Goal: Task Accomplishment & Management: Use online tool/utility

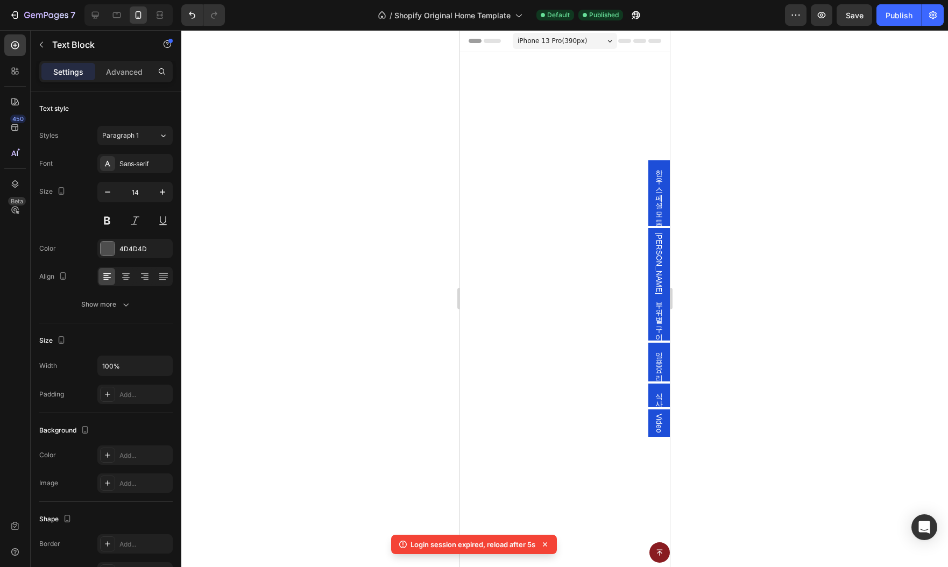
scroll to position [1106, 0]
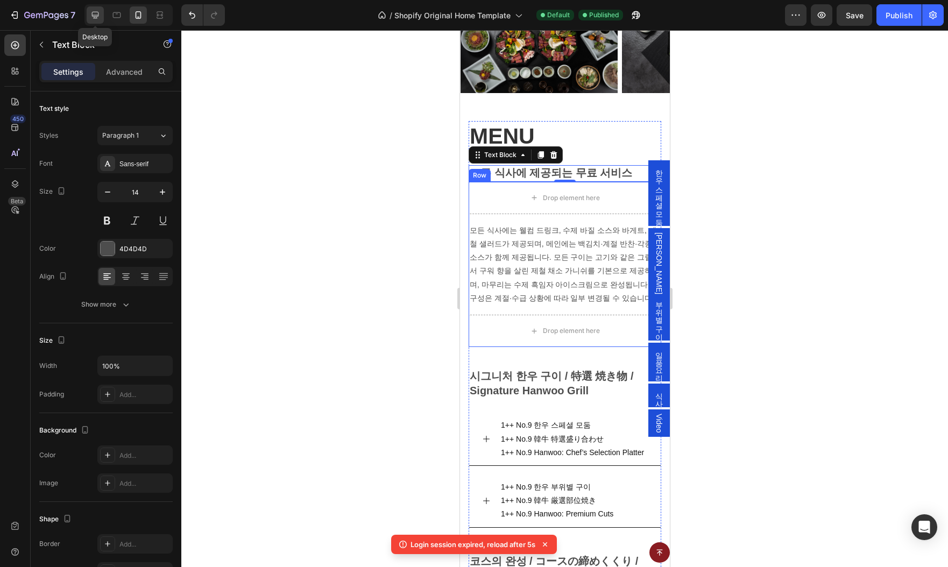
click at [97, 14] on icon at bounding box center [95, 15] width 11 height 11
type input "16"
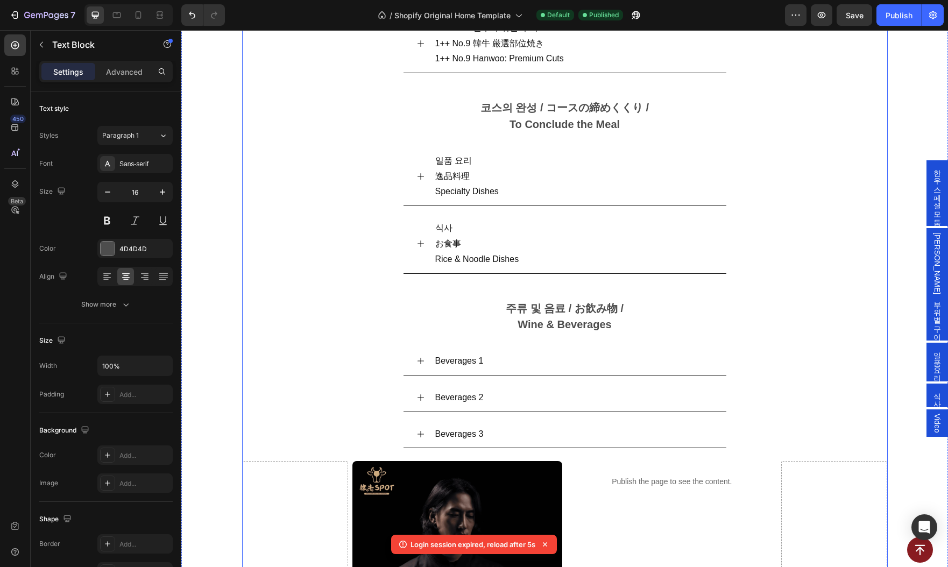
scroll to position [1611, 0]
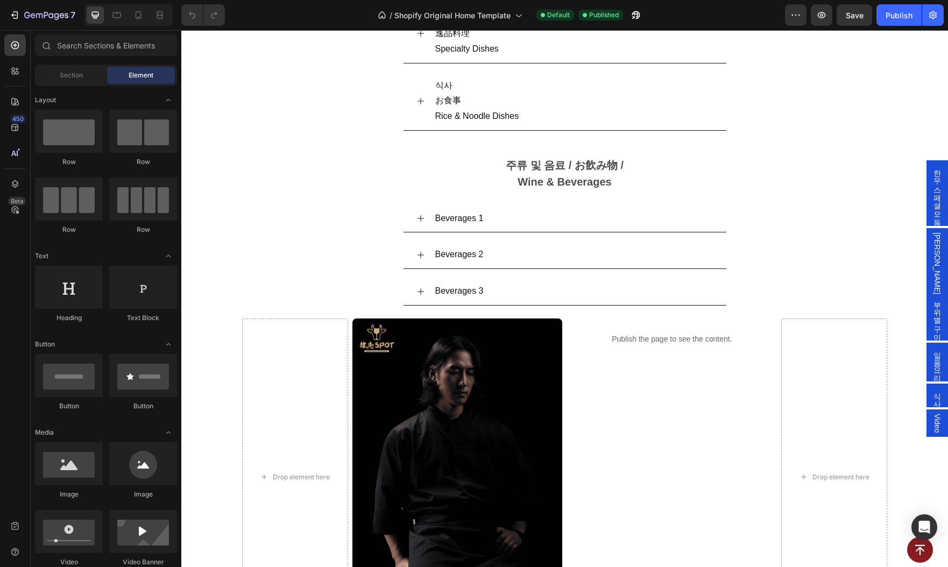
scroll to position [1627, 0]
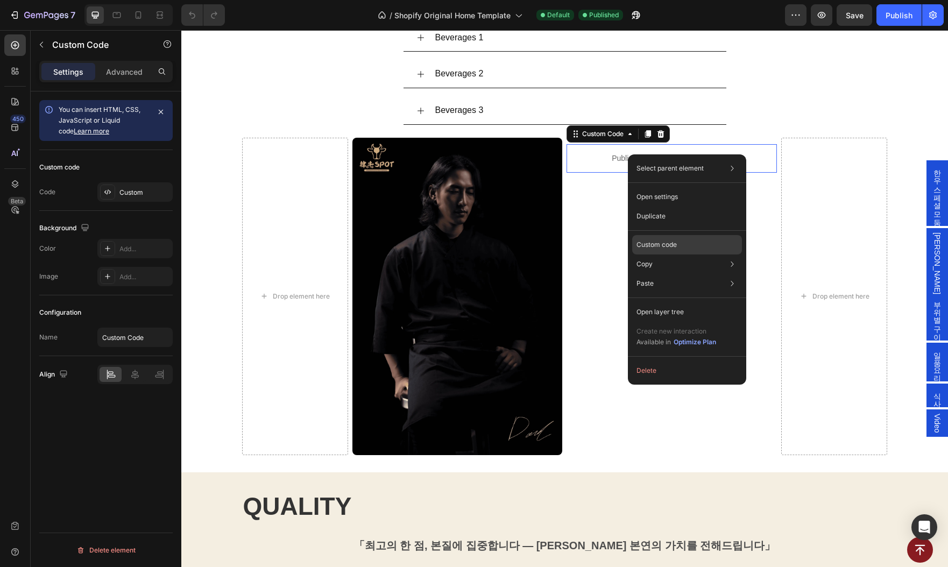
click at [670, 249] on p "Custom code" at bounding box center [656, 245] width 40 height 10
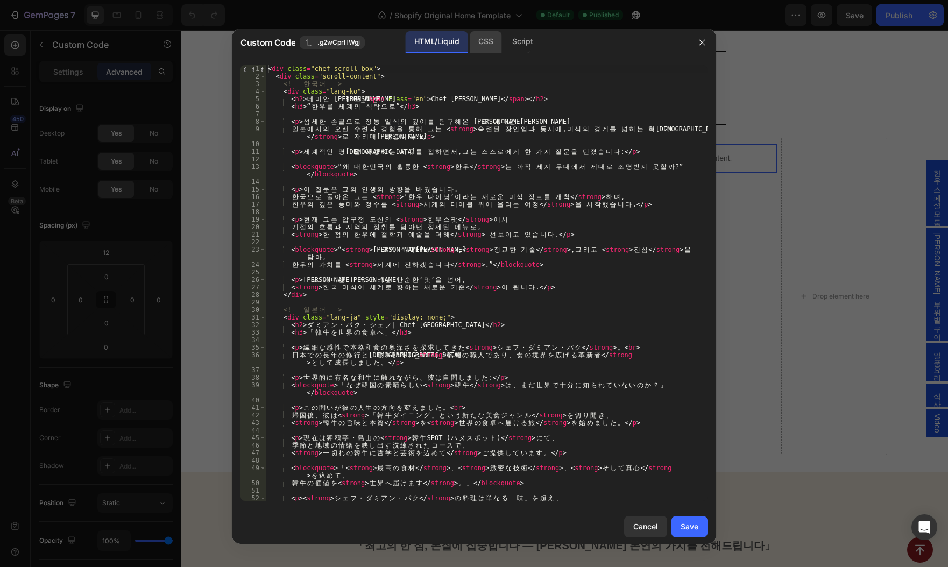
click at [504, 42] on div "CSS" at bounding box center [523, 42] width 38 height 22
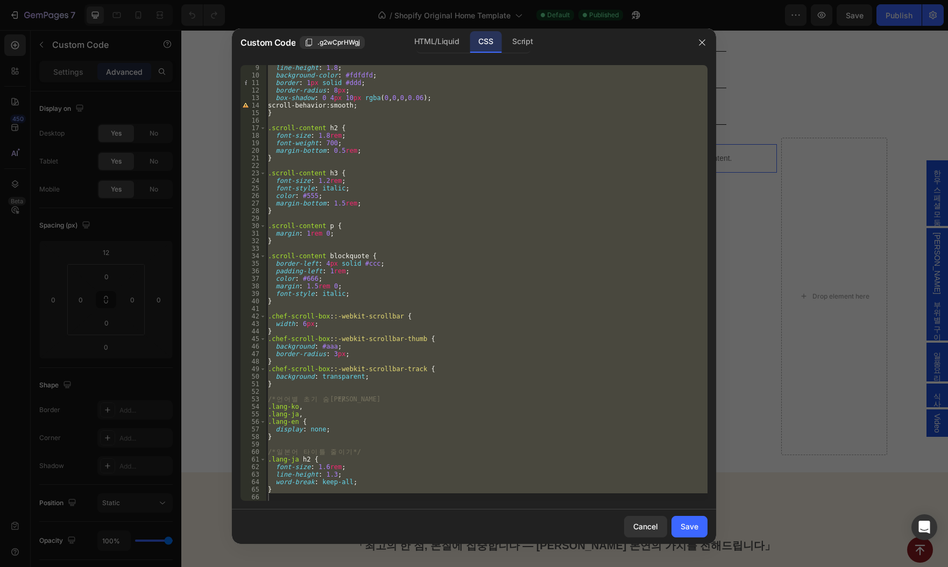
scroll to position [0, 0]
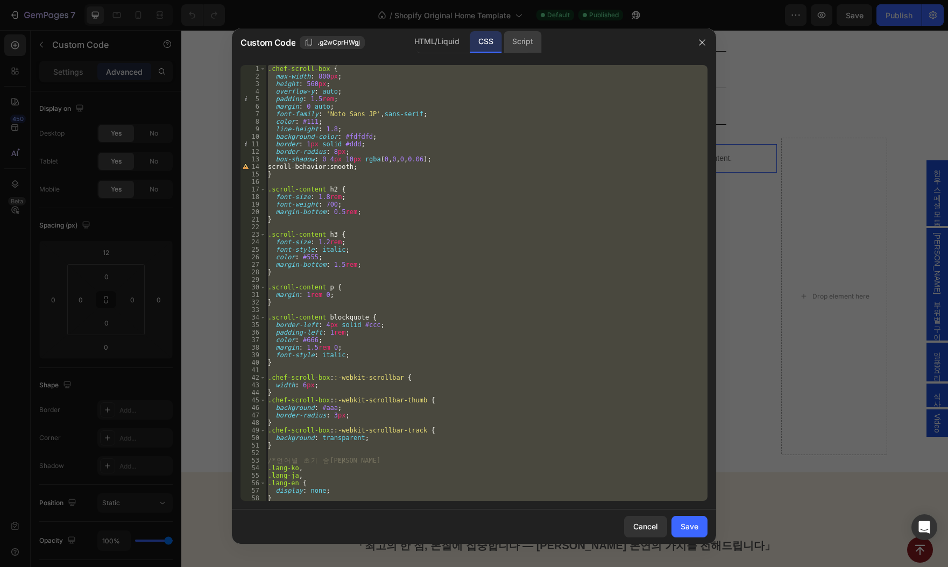
click at [521, 45] on div "Script" at bounding box center [523, 42] width 38 height 22
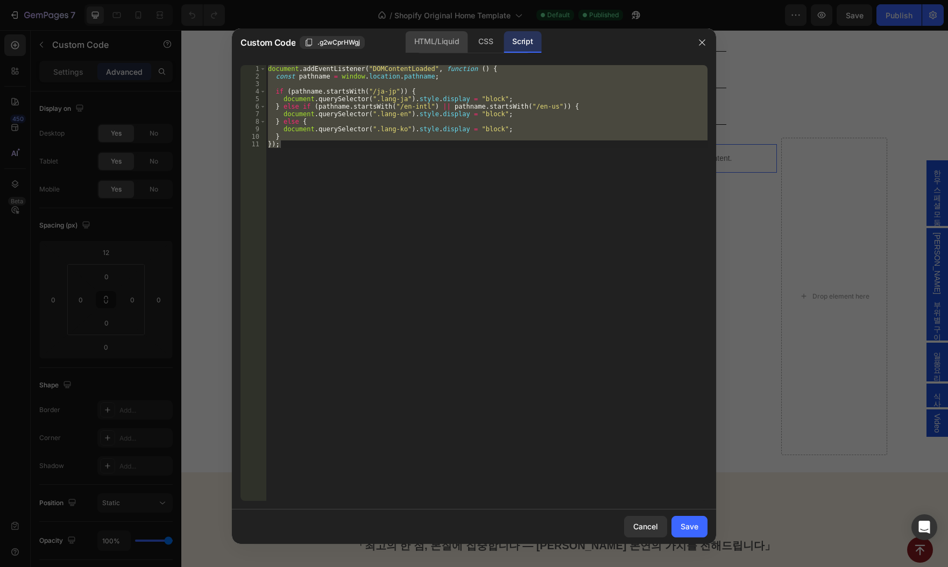
click at [470, 49] on div "HTML/Liquid" at bounding box center [486, 42] width 32 height 22
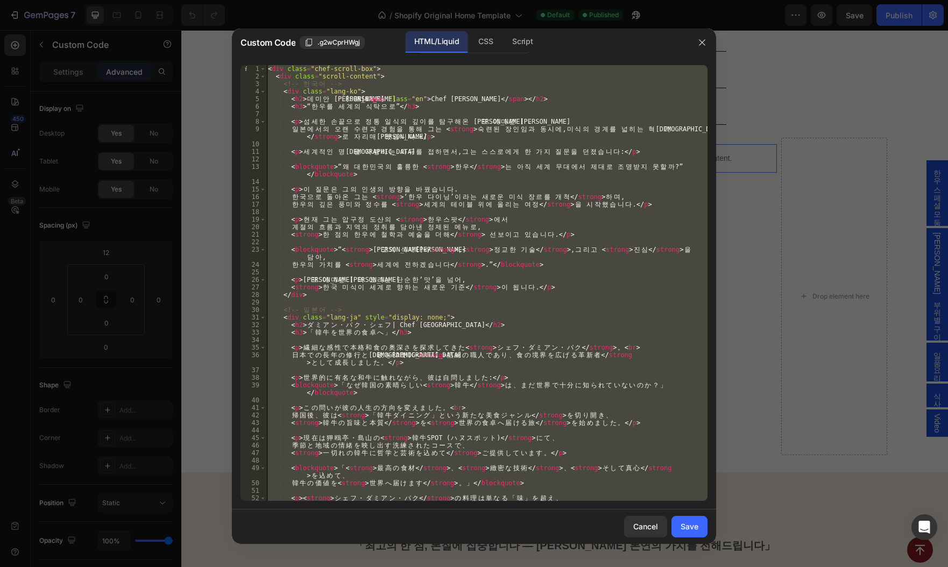
type textarea "</div>"
click at [303, 146] on div "< div class = "chef-scroll-box" > < div class = "scroll-content" > <!-- 한 국 어 -…" at bounding box center [487, 283] width 442 height 436
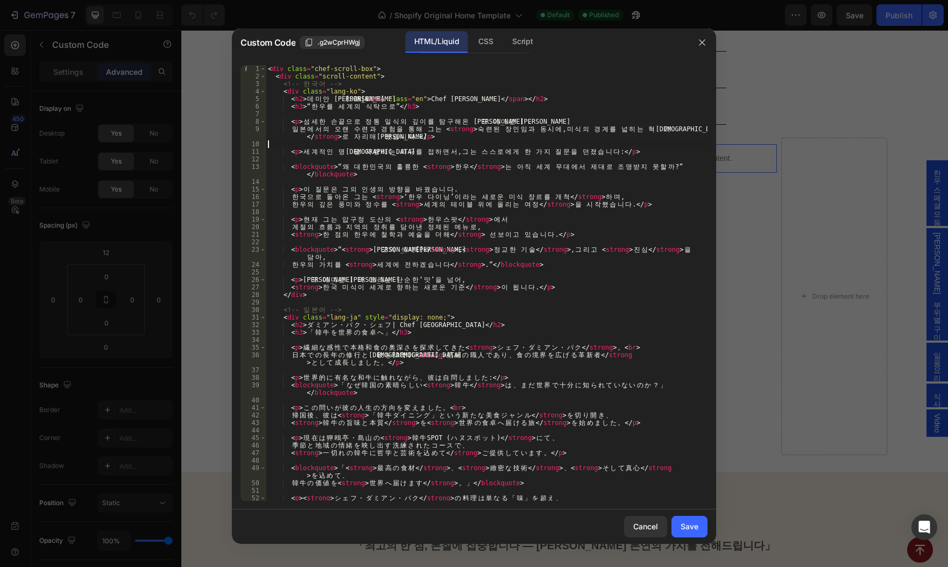
click at [394, 125] on div "< div class = "chef-scroll-box" > < div class = "scroll-content" > <!-- 한 국 어 -…" at bounding box center [487, 290] width 442 height 451
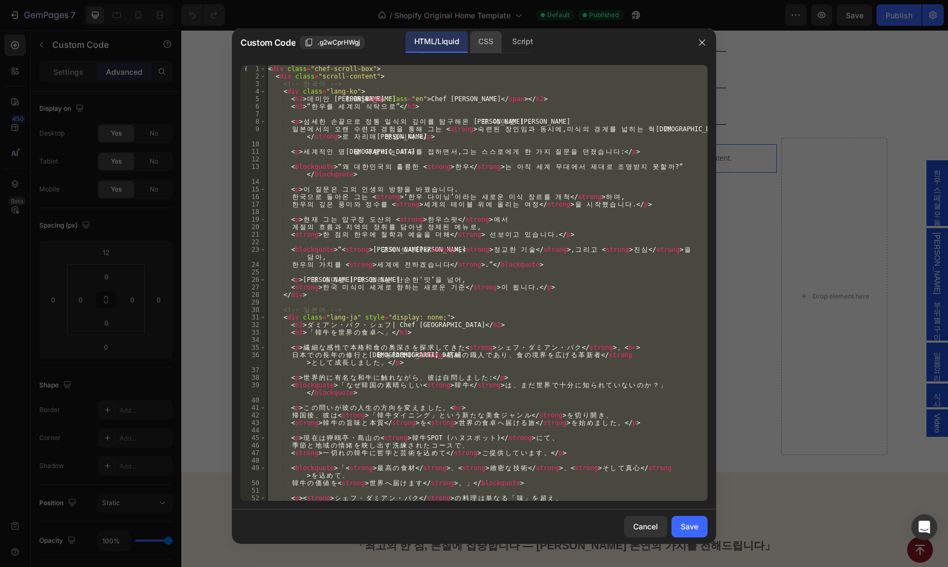
click at [504, 42] on div "CSS" at bounding box center [523, 42] width 38 height 22
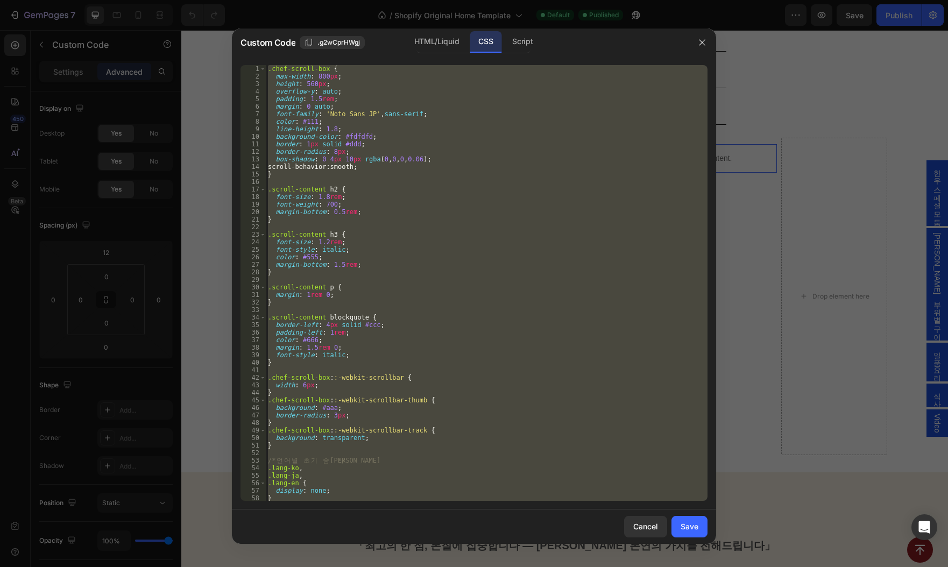
click at [464, 112] on div ".chef-scroll-box { max-width : 800 px ; height : 560 px ; overflow-y : auto ; p…" at bounding box center [487, 283] width 442 height 436
click at [521, 39] on div "Script" at bounding box center [523, 42] width 38 height 22
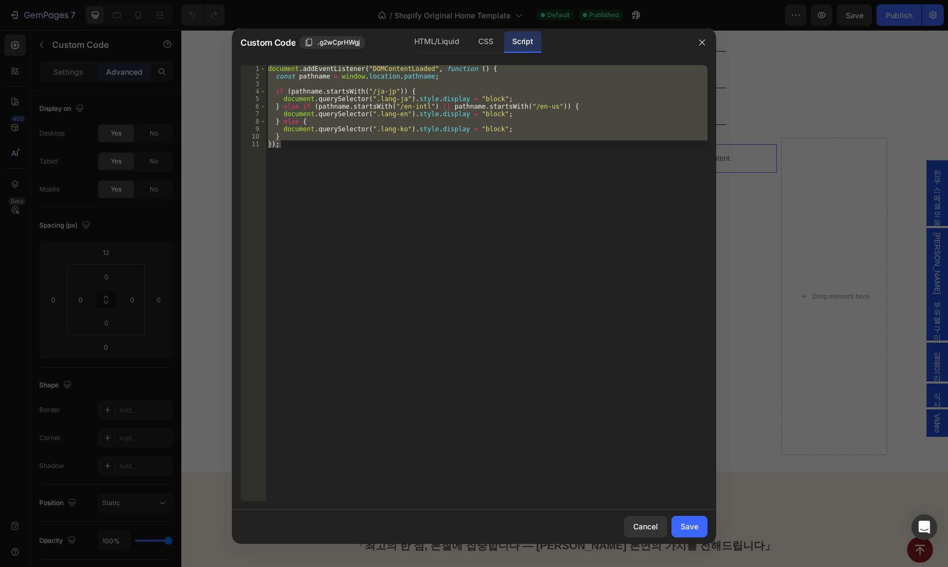
click at [438, 187] on div "document . addEventListener ( "DOMContentLoaded" , function ( ) { const pathnam…" at bounding box center [487, 283] width 442 height 436
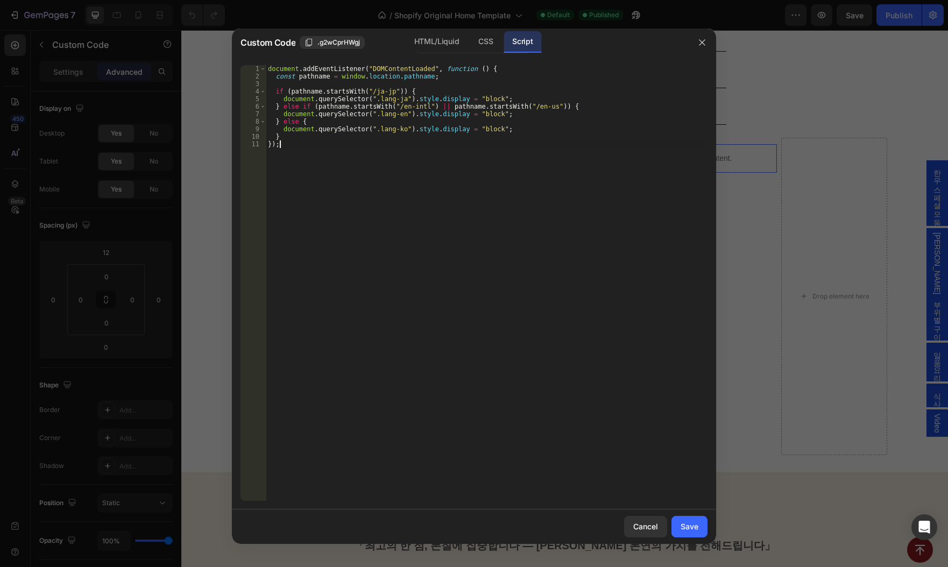
click at [440, 133] on div "document . addEventListener ( "DOMContentLoaded" , function ( ) { const pathnam…" at bounding box center [487, 290] width 442 height 451
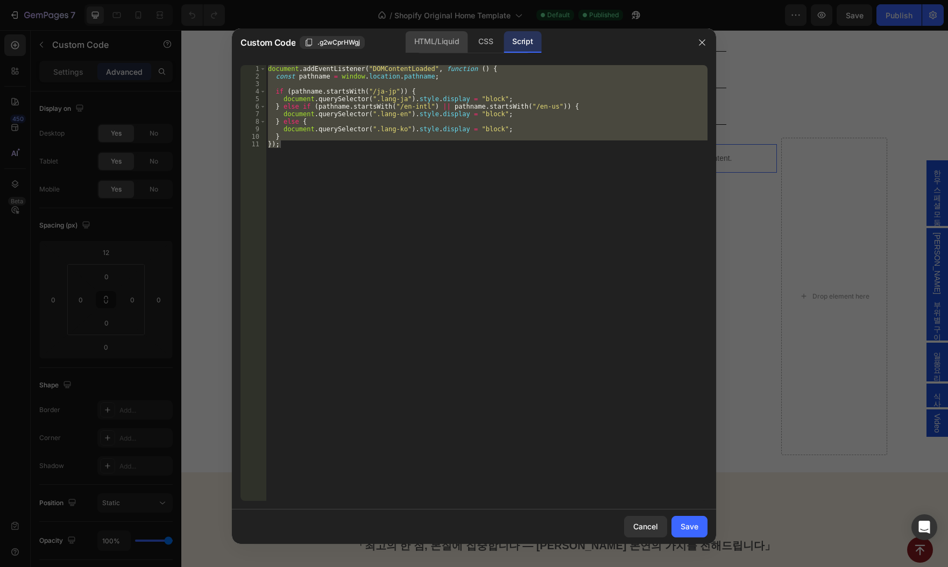
click at [470, 31] on div "HTML/Liquid" at bounding box center [486, 42] width 32 height 22
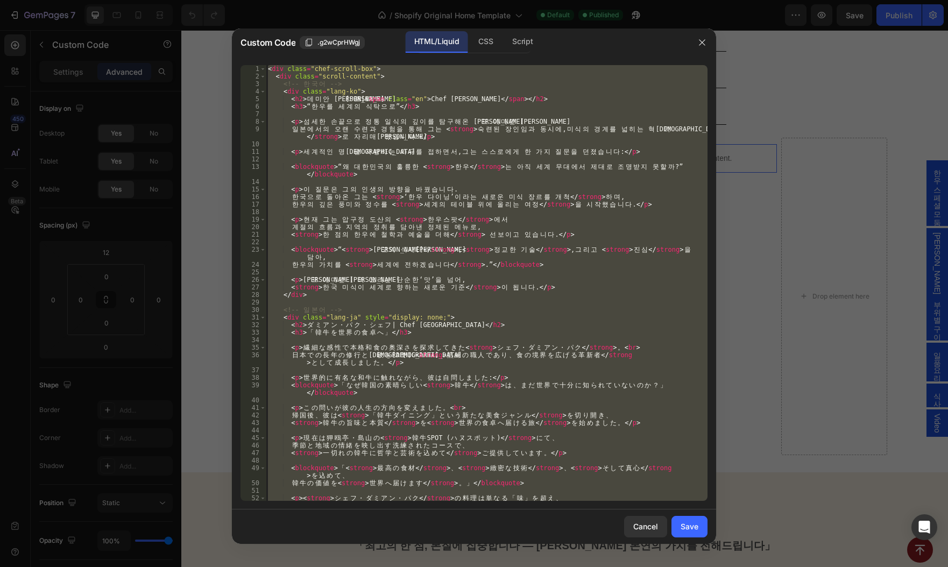
type textarea "</div>"
click at [398, 242] on div "< div class = "chef-scroll-box" > < div class = "scroll-content" > <!-- 한 국 어 -…" at bounding box center [487, 283] width 442 height 436
click at [504, 45] on div "CSS" at bounding box center [523, 42] width 38 height 22
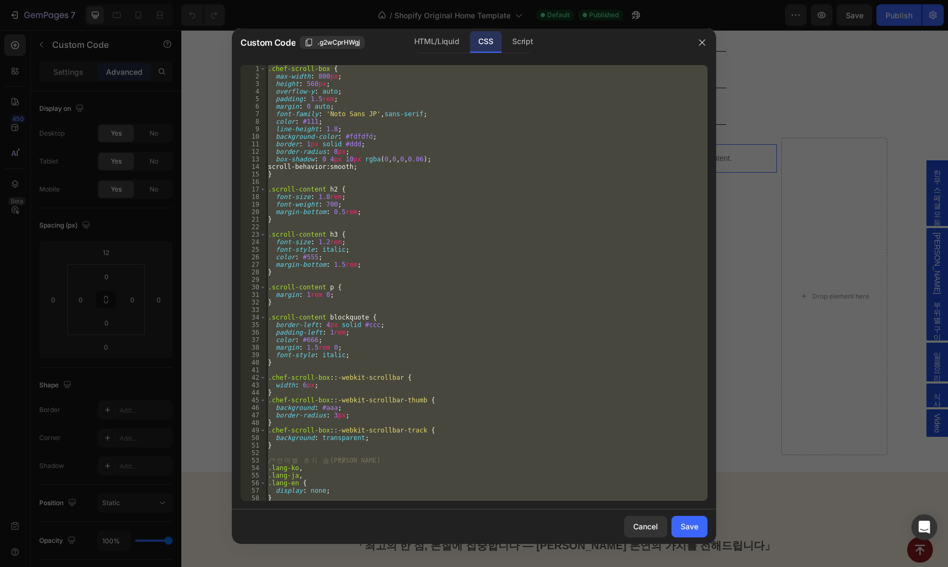
click at [427, 139] on div ".chef-scroll-box { max-width : 800 px ; height : 560 px ; overflow-y : auto ; p…" at bounding box center [487, 283] width 442 height 436
click at [520, 46] on div "Script" at bounding box center [523, 42] width 38 height 22
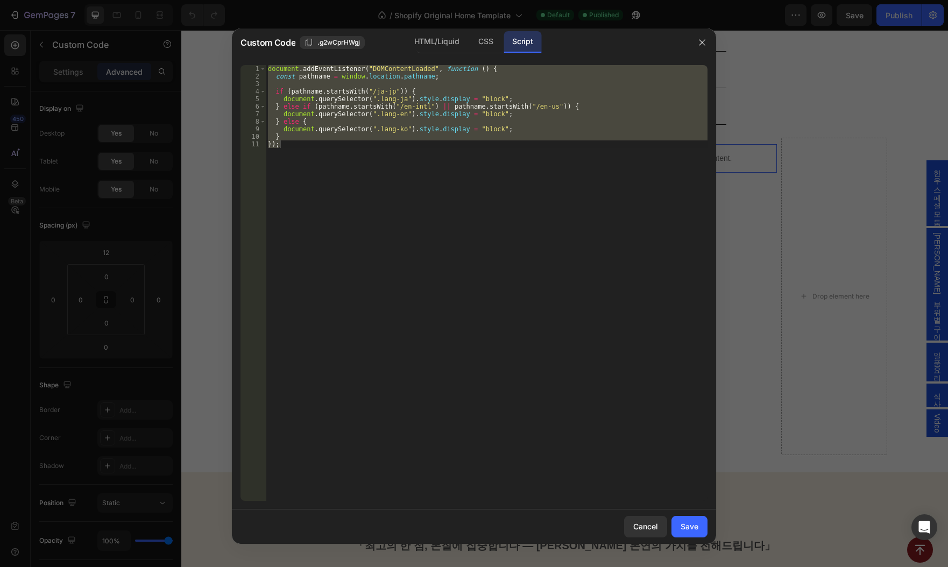
click at [487, 114] on div "document . addEventListener ( "DOMContentLoaded" , function ( ) { const pathnam…" at bounding box center [487, 283] width 442 height 436
click at [484, 41] on div "CSS" at bounding box center [486, 42] width 32 height 22
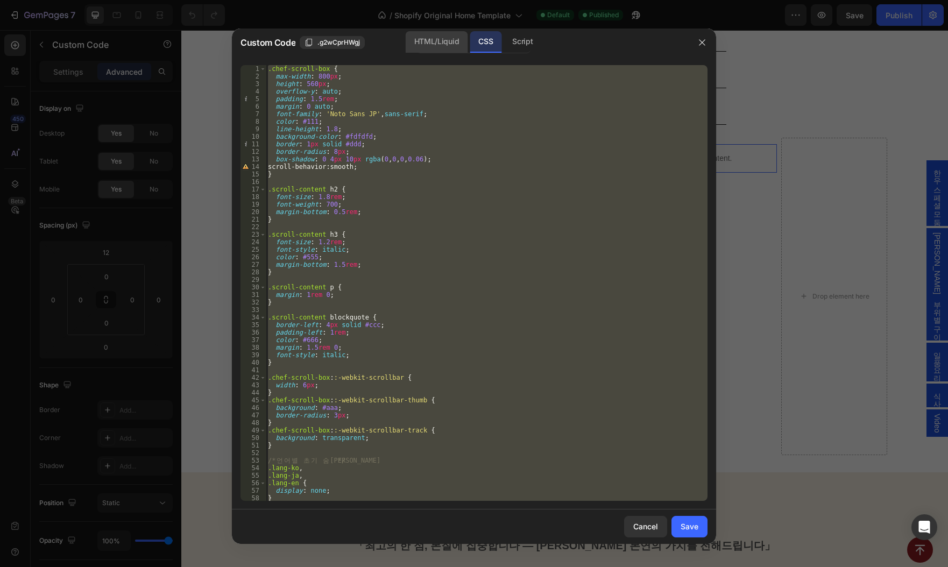
click at [438, 32] on div "HTML/Liquid" at bounding box center [437, 42] width 62 height 22
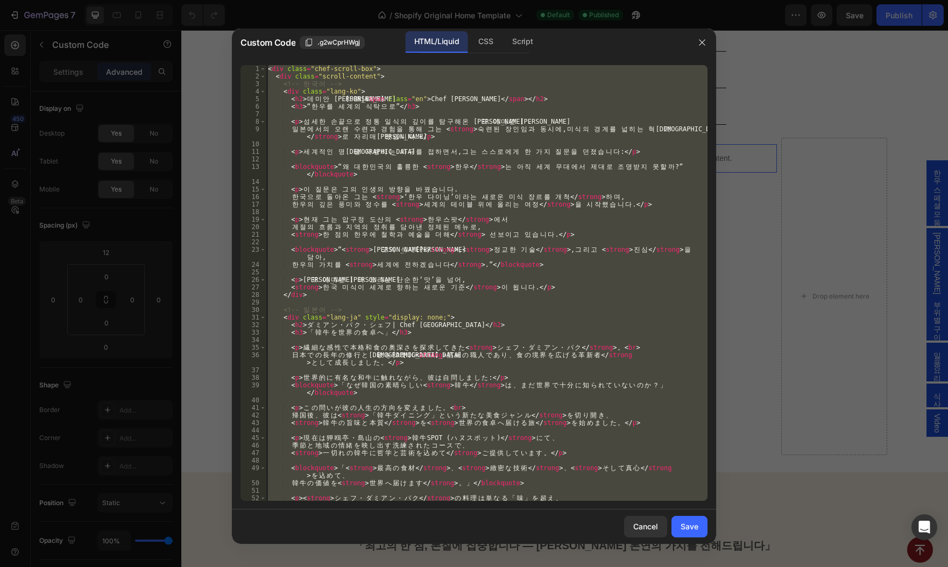
click at [461, 200] on div "< div class = "chef-scroll-box" > < div class = "scroll-content" > <!-- 한 국 어 -…" at bounding box center [487, 283] width 442 height 436
paste textarea
type textarea "</div>"
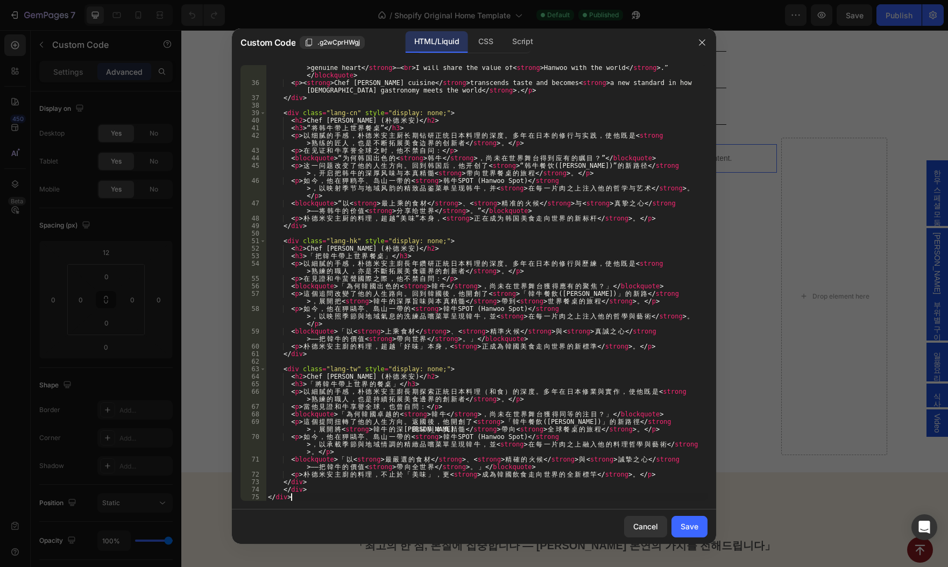
scroll to position [430, 0]
click at [685, 522] on div "Save" at bounding box center [690, 526] width 18 height 11
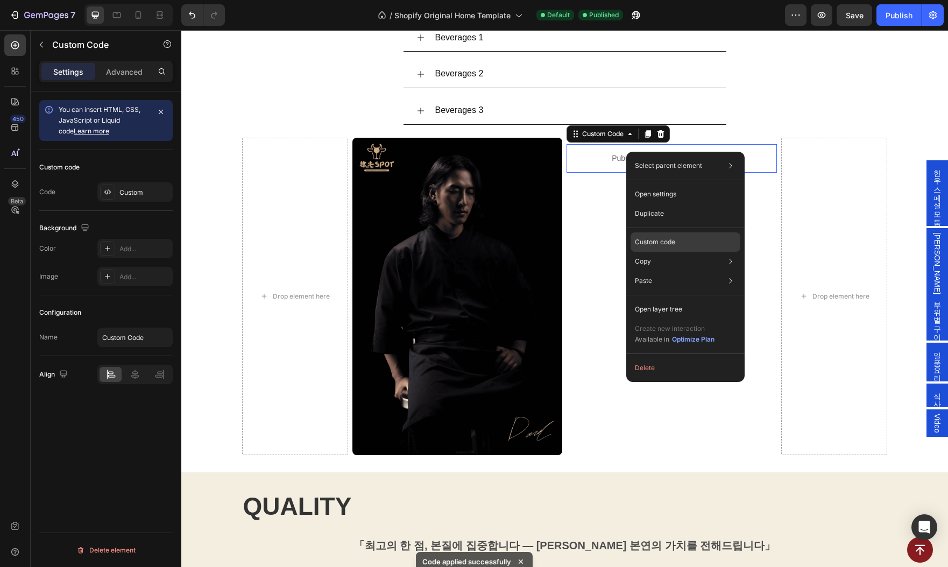
click at [665, 243] on p "Custom code" at bounding box center [655, 242] width 40 height 10
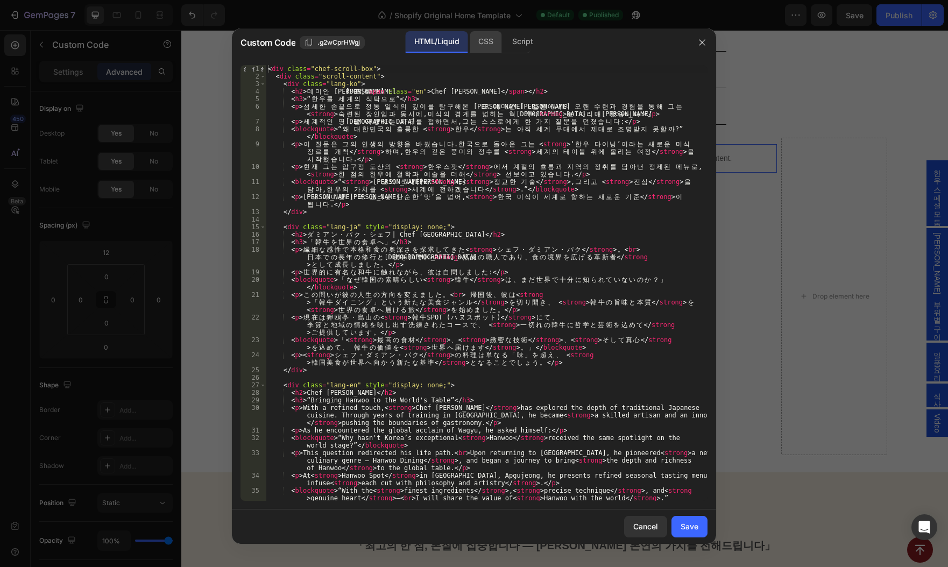
click at [504, 37] on div "CSS" at bounding box center [523, 42] width 38 height 22
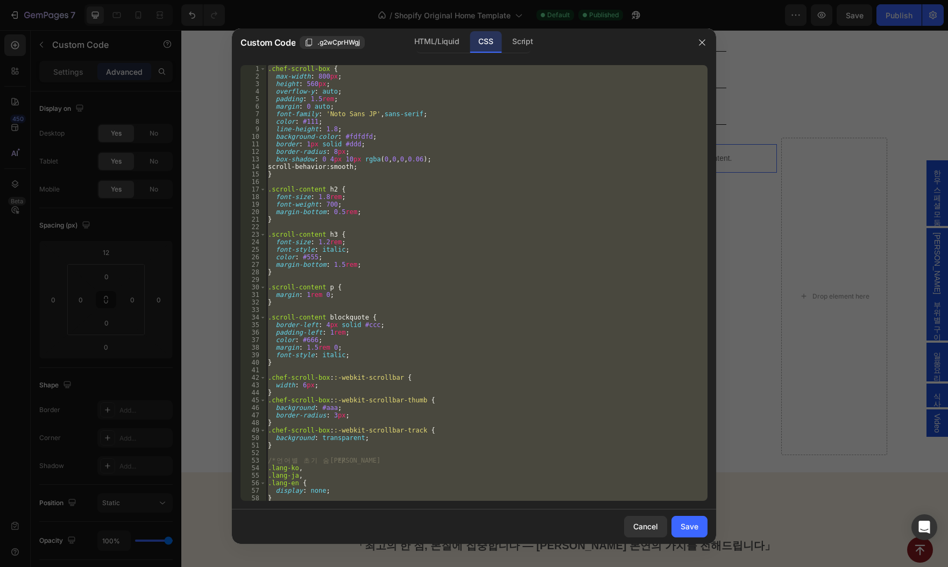
click at [482, 143] on div ".chef-scroll-box { max-width : 800 px ; height : 560 px ; overflow-y : auto ; p…" at bounding box center [487, 283] width 442 height 436
paste textarea "/* --- END: Added Chinese Title Style --- */"
type textarea "/* --- END: Added Chinese Title Style --- */"
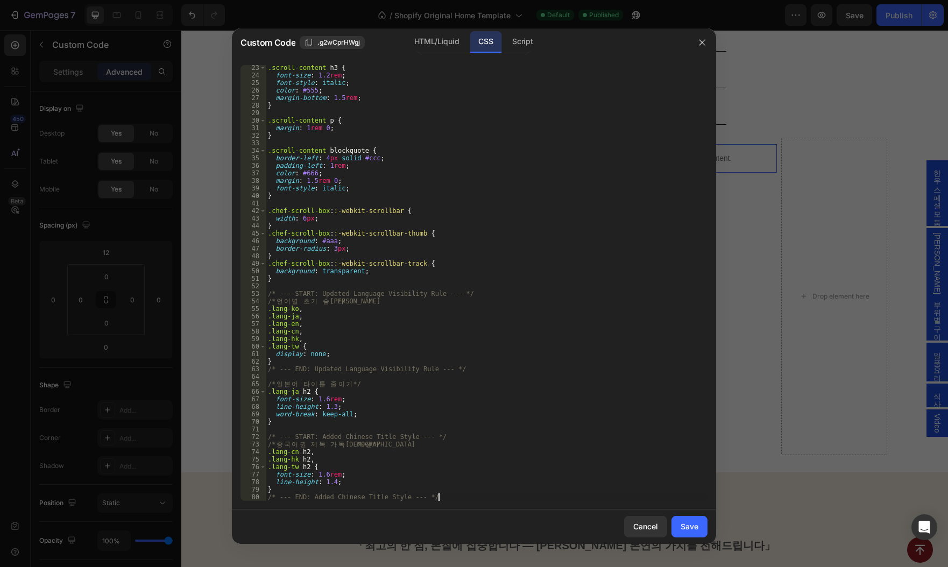
scroll to position [167, 0]
click at [693, 525] on div "Save" at bounding box center [690, 526] width 18 height 11
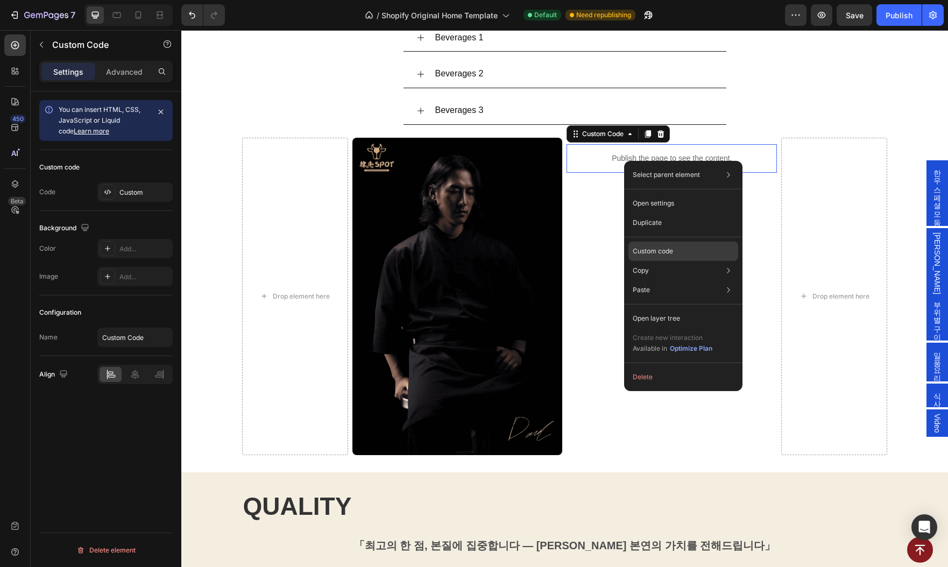
click at [674, 280] on div "Custom code" at bounding box center [683, 289] width 110 height 19
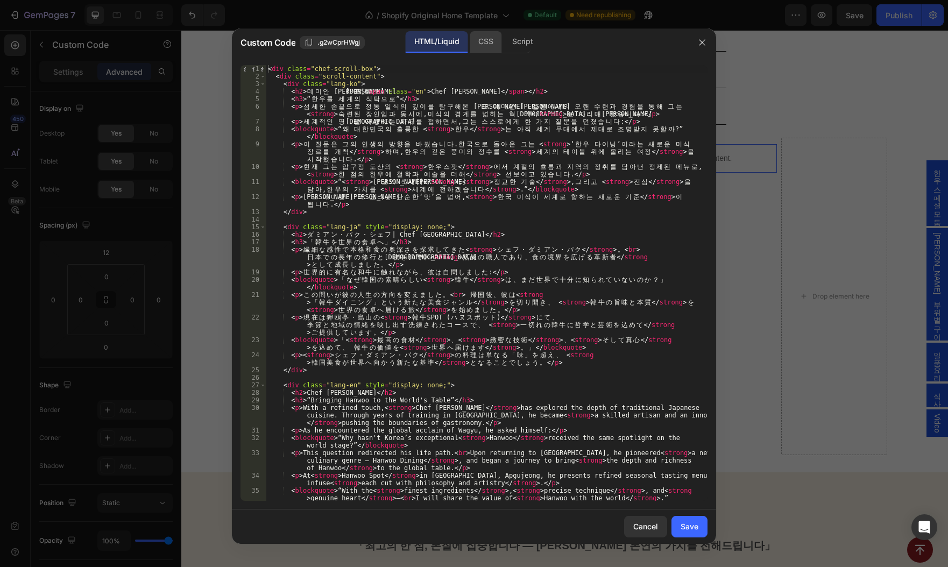
click at [504, 45] on div "CSS" at bounding box center [523, 42] width 38 height 22
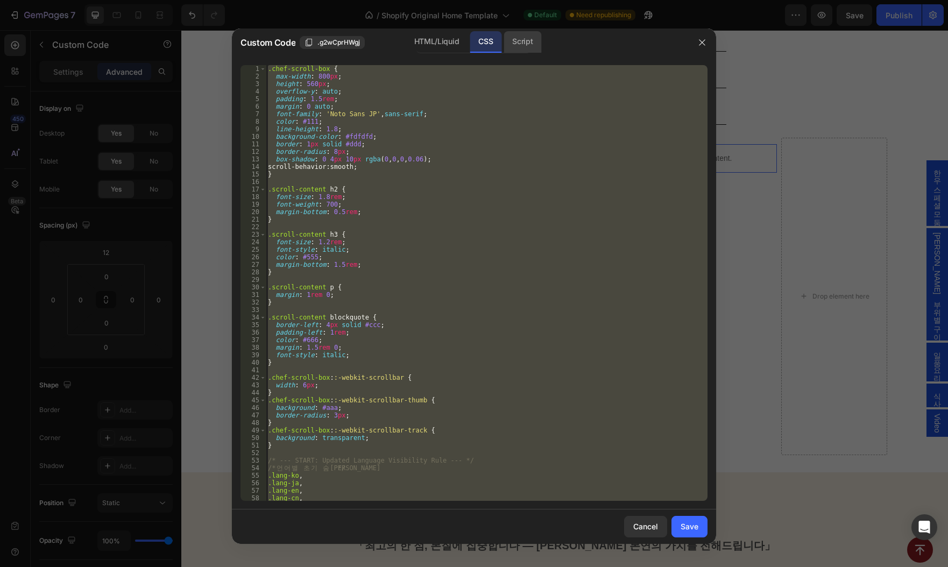
click at [523, 42] on div "Script" at bounding box center [523, 42] width 38 height 22
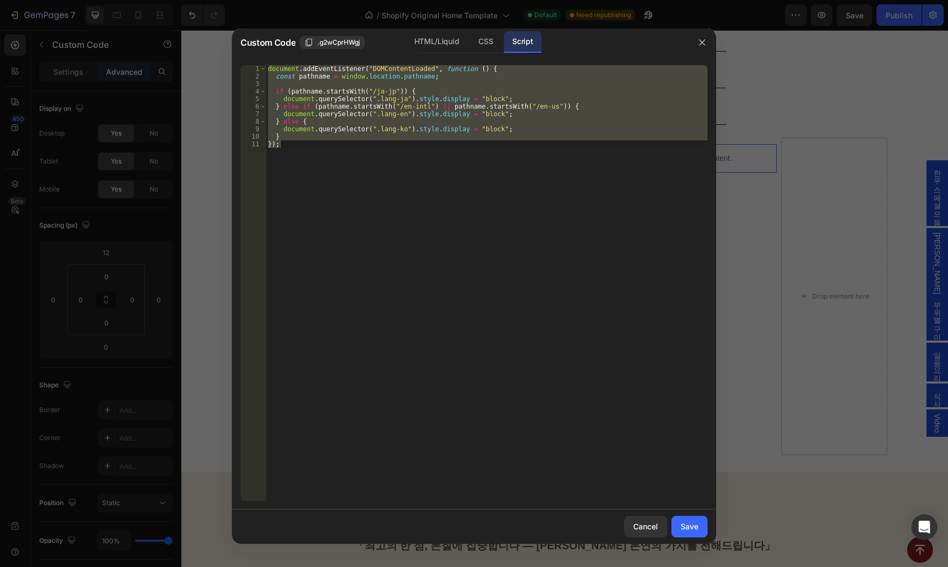
click at [491, 169] on div "document . addEventListener ( "DOMContentLoaded" , function ( ) { const pathnam…" at bounding box center [487, 283] width 442 height 436
paste textarea
type textarea "});"
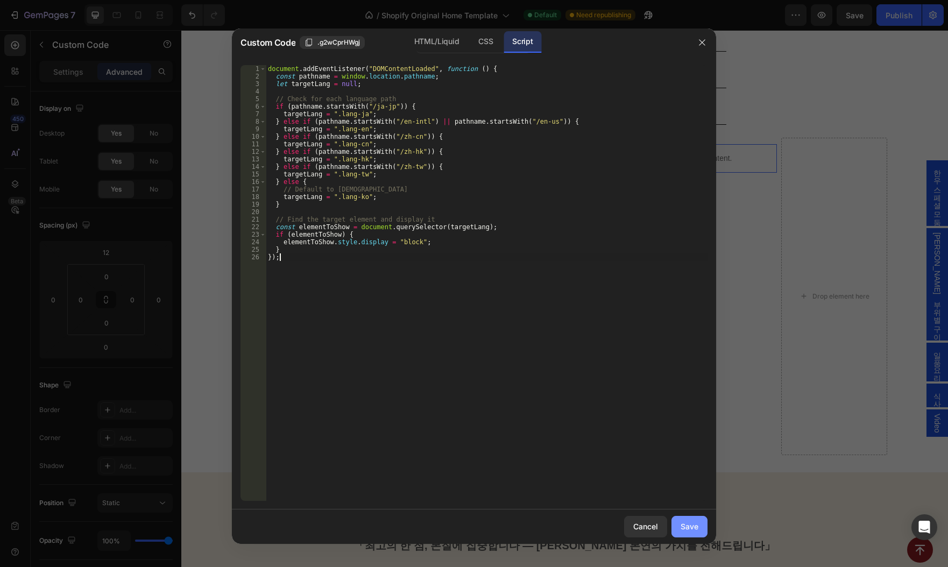
click at [699, 523] on button "Save" at bounding box center [689, 527] width 36 height 22
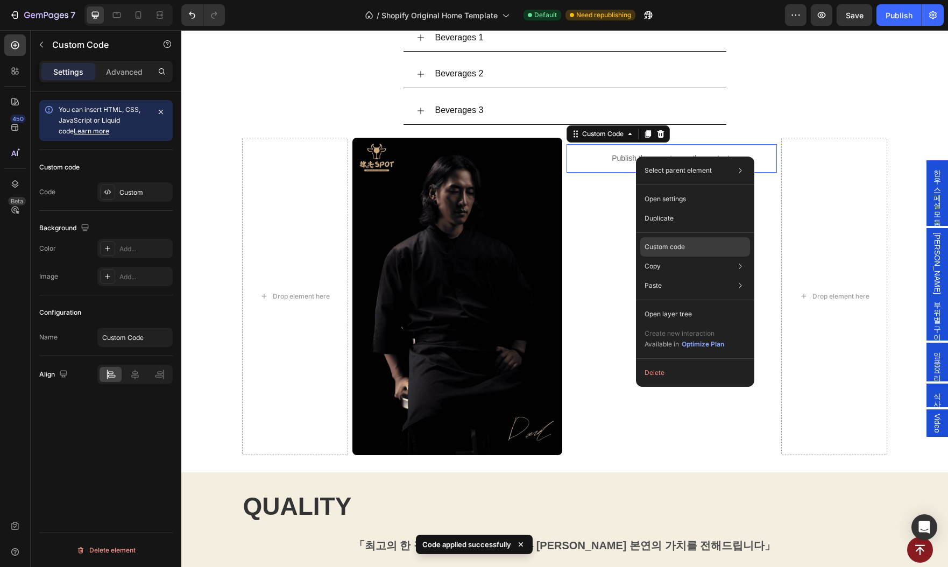
click at [678, 249] on p "Custom code" at bounding box center [664, 247] width 40 height 10
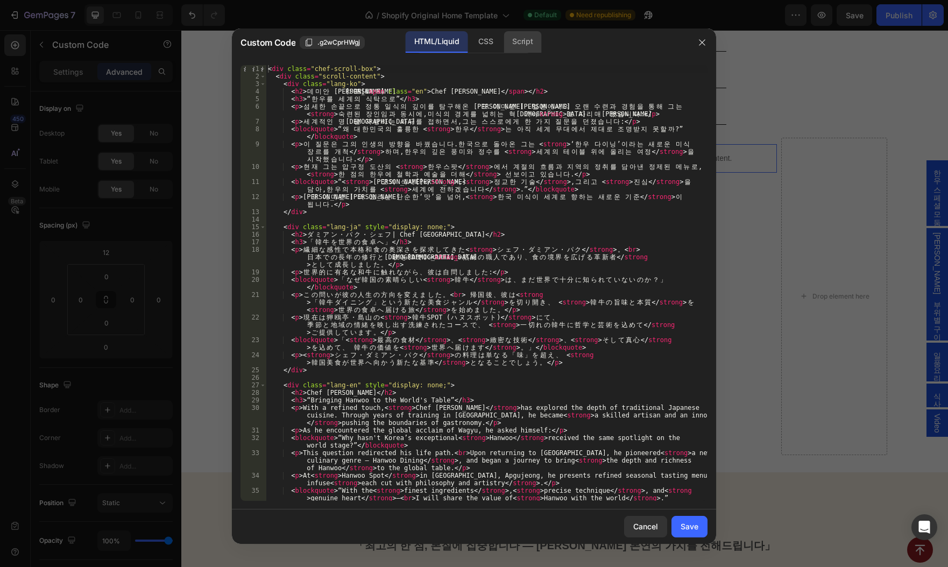
click at [517, 40] on div "Script" at bounding box center [523, 42] width 38 height 22
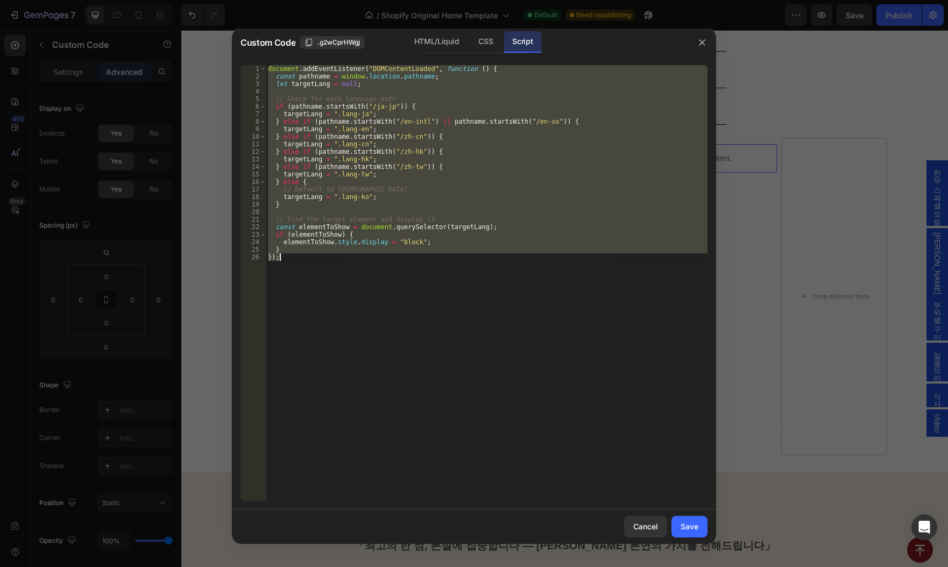
click at [450, 144] on div "document . addEventListener ( "DOMContentLoaded" , function ( ) { const pathnam…" at bounding box center [487, 283] width 442 height 436
paste textarea
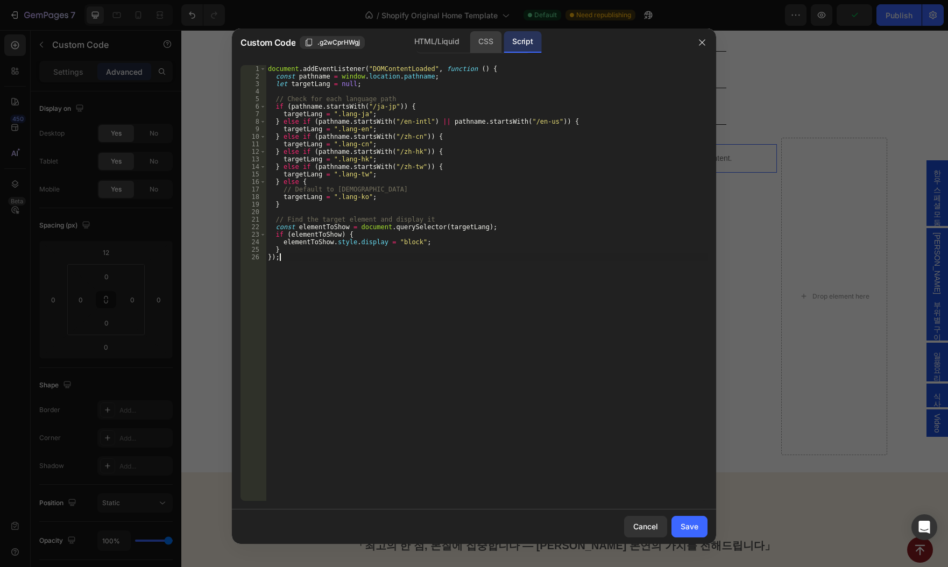
click at [479, 38] on div "CSS" at bounding box center [486, 42] width 32 height 22
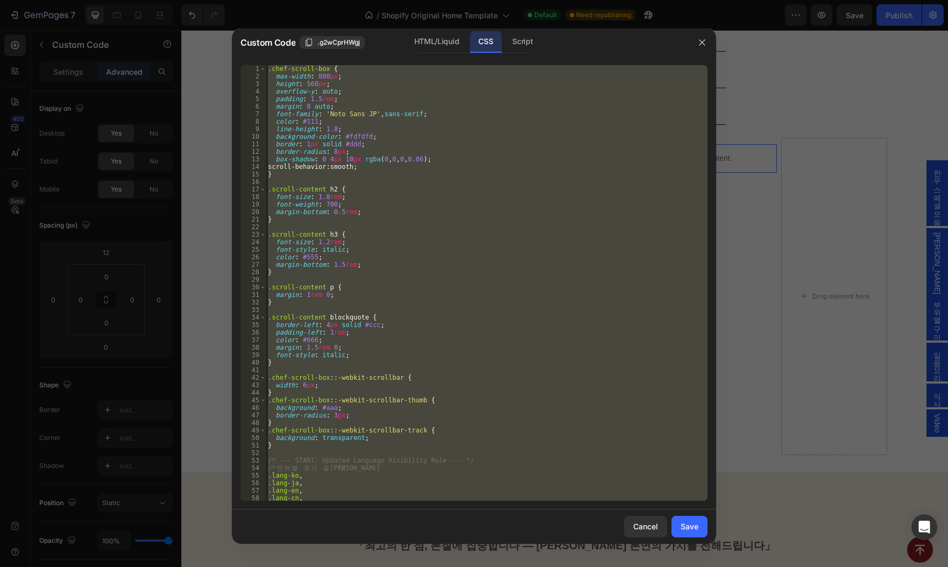
click at [479, 238] on div ".chef-scroll-box { max-width : 800 px ; height : 560 px ; overflow-y : auto ; p…" at bounding box center [487, 283] width 442 height 436
paste textarea
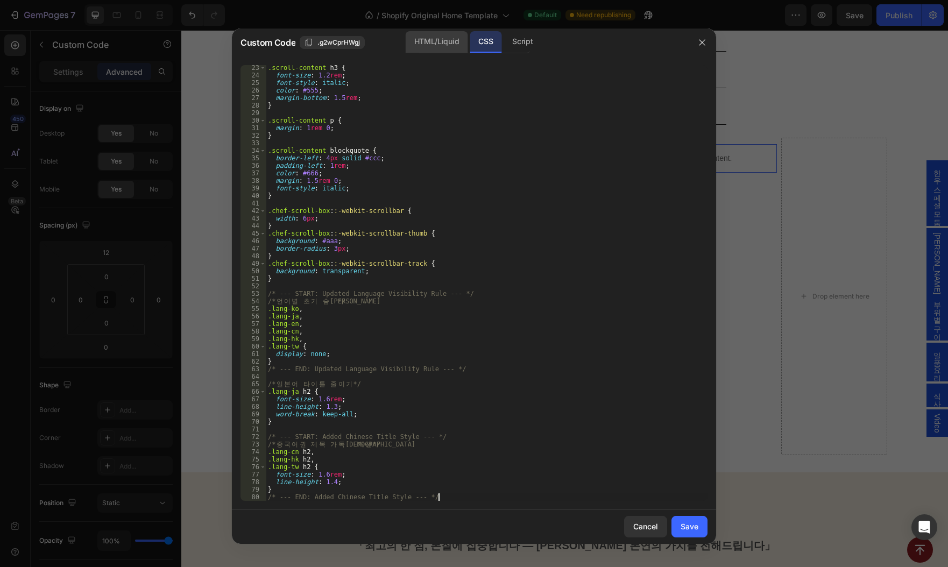
click at [430, 46] on div "HTML/Liquid" at bounding box center [437, 42] width 62 height 22
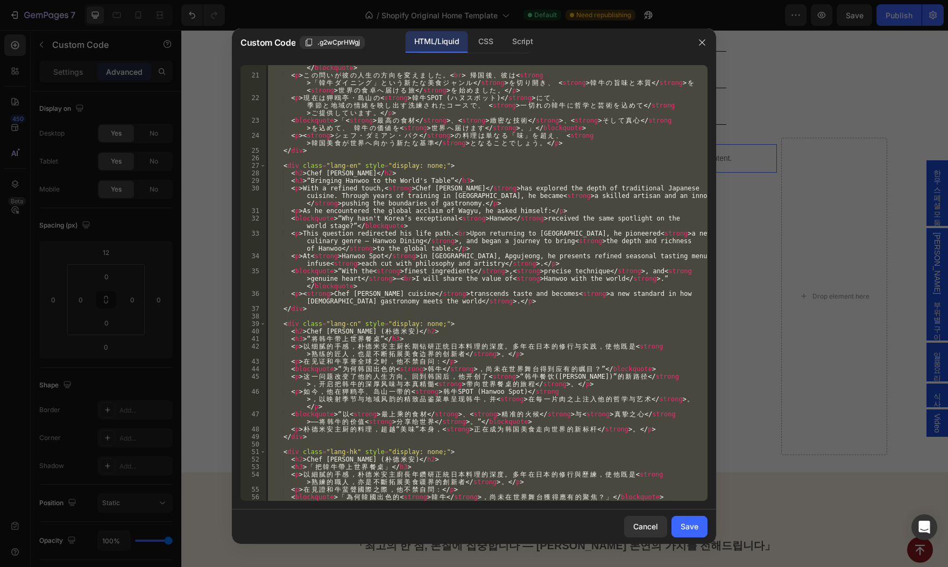
click at [475, 203] on div "< blockquote > 「 な ぜ 韓 国 の 素 晴 ら し い < strong > 韓 牛 </ strong > は 、 ま だ 世 界 で 十…" at bounding box center [487, 283] width 442 height 436
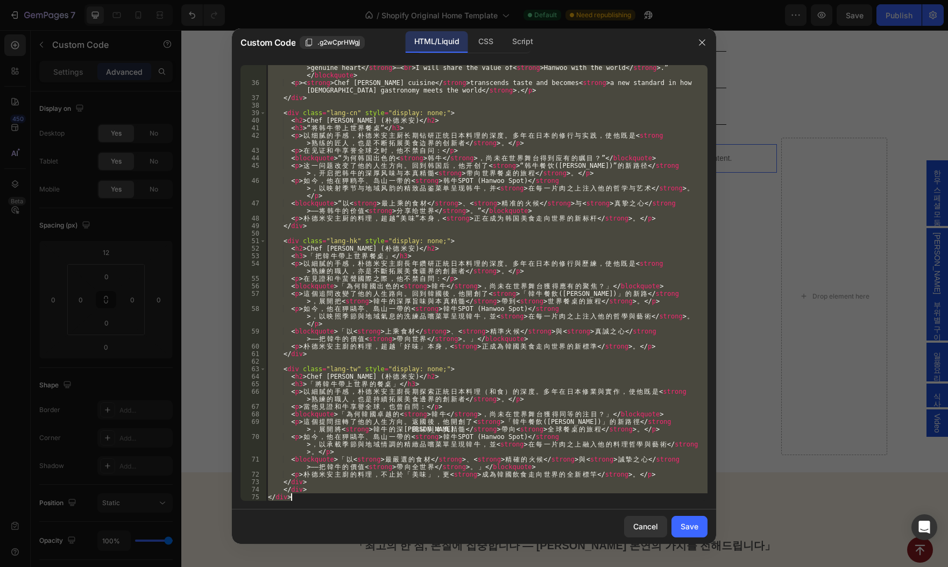
paste textarea
type textarea "</div>"
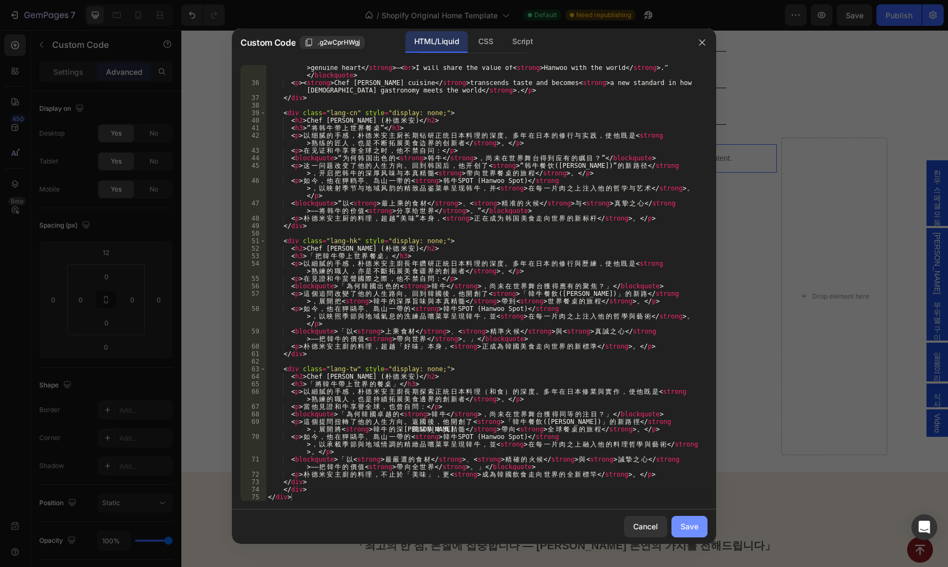
drag, startPoint x: 686, startPoint y: 525, endPoint x: 501, endPoint y: 482, distance: 190.0
click at [686, 525] on div "Save" at bounding box center [690, 526] width 18 height 11
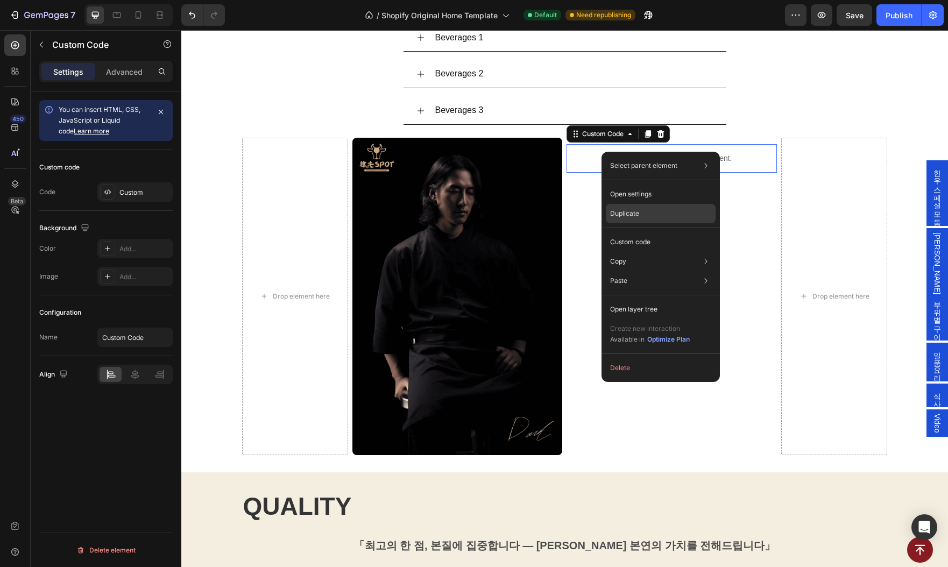
drag, startPoint x: 636, startPoint y: 214, endPoint x: 350, endPoint y: 72, distance: 319.3
click at [636, 214] on p "Duplicate" at bounding box center [624, 214] width 29 height 10
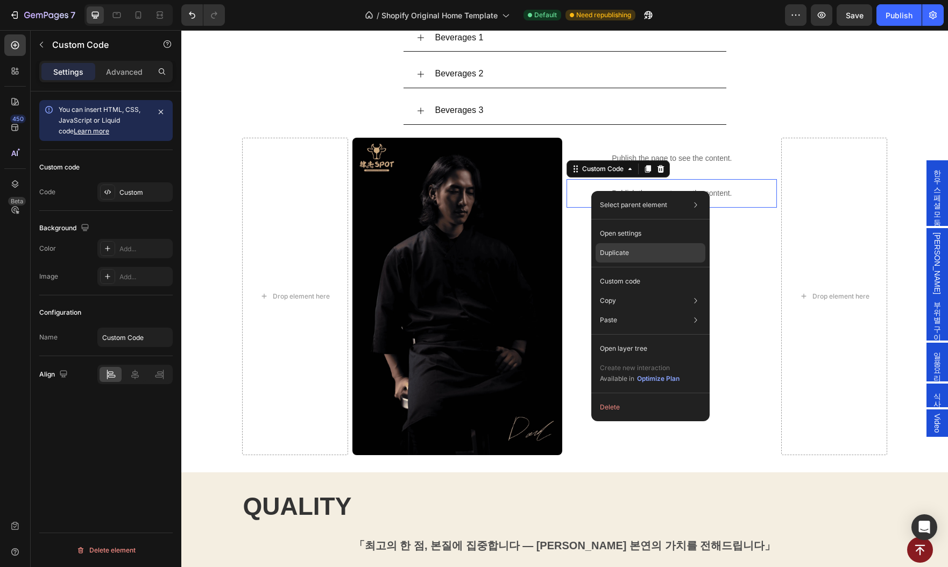
click at [630, 272] on div "Duplicate" at bounding box center [651, 281] width 110 height 19
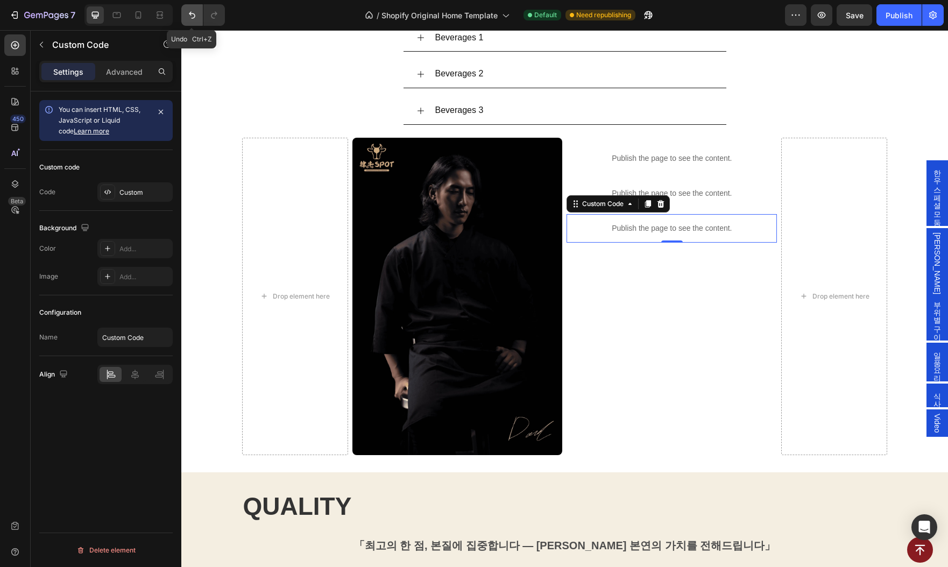
click at [187, 17] on icon "Undo/Redo" at bounding box center [192, 15] width 11 height 11
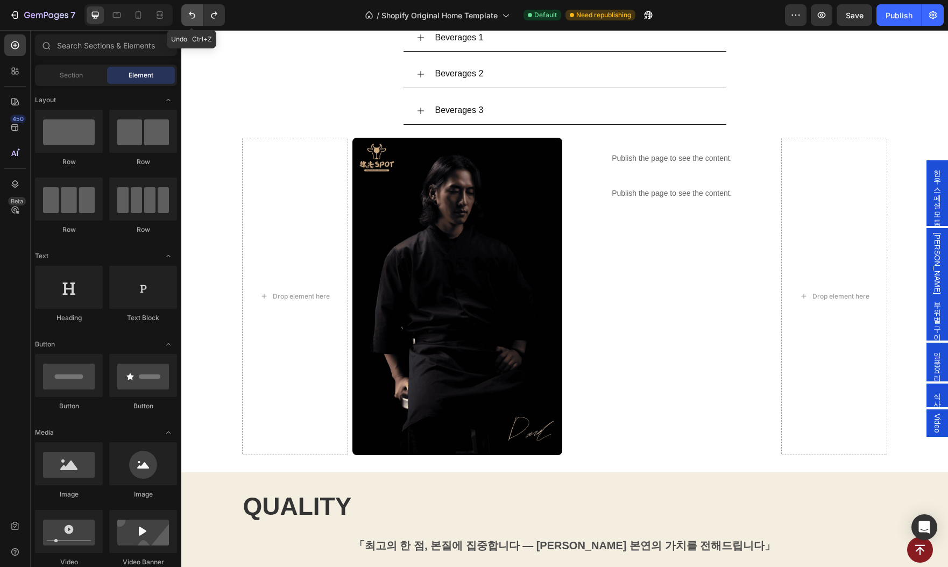
click at [196, 19] on icon "Undo/Redo" at bounding box center [192, 15] width 11 height 11
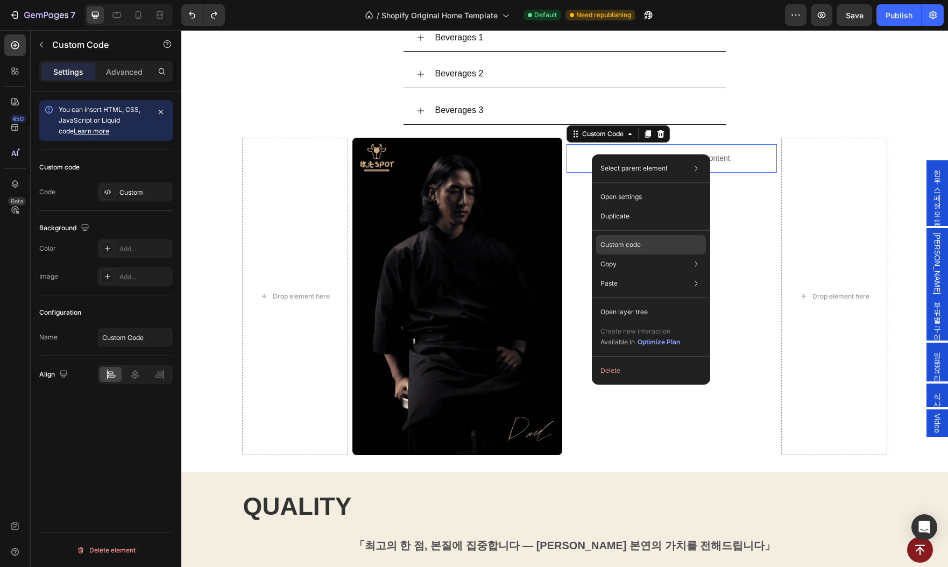
click at [640, 245] on p "Custom code" at bounding box center [620, 245] width 40 height 10
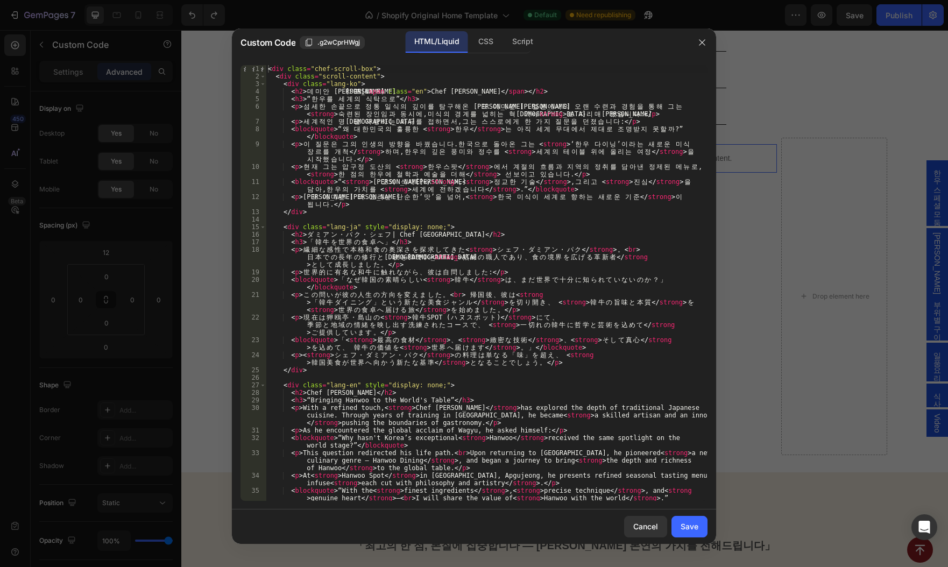
click at [550, 197] on div "< div class = "chef-scroll-box" > < div class = "scroll-content" > < div class …" at bounding box center [487, 298] width 442 height 466
type textarea "</div> </div>"
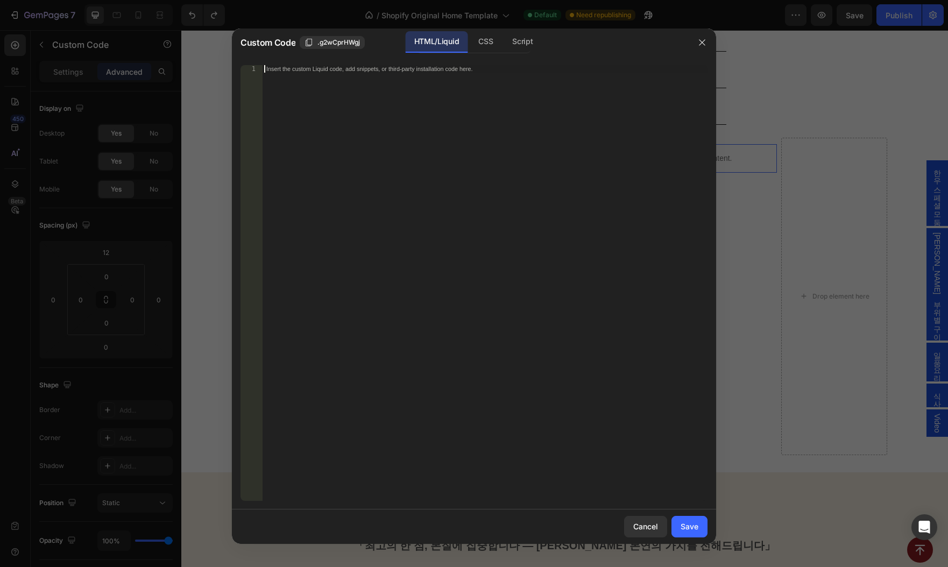
paste textarea "</div>"
type textarea "</div>"
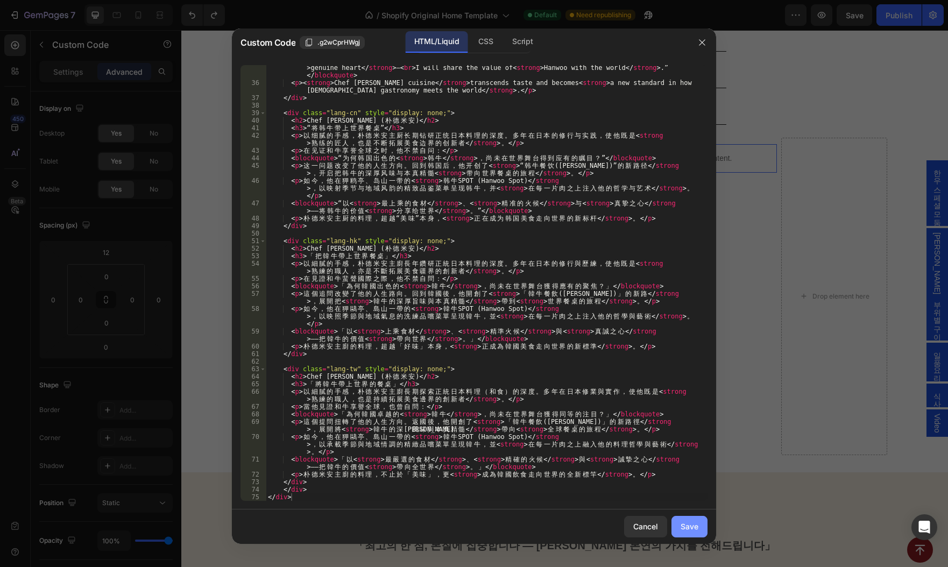
click at [684, 522] on div "Save" at bounding box center [690, 526] width 18 height 11
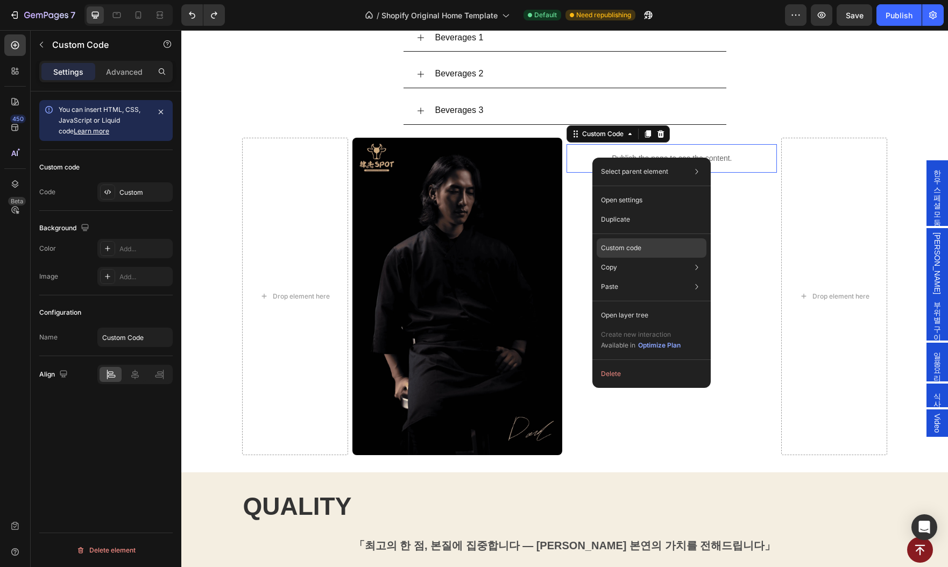
click at [631, 249] on p "Custom code" at bounding box center [621, 248] width 40 height 10
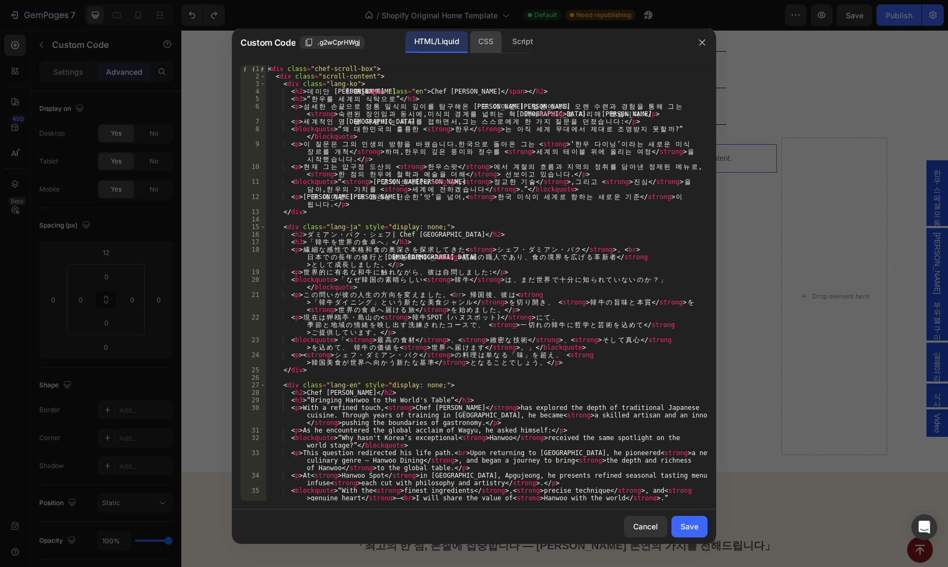
click at [504, 43] on div "CSS" at bounding box center [523, 42] width 38 height 22
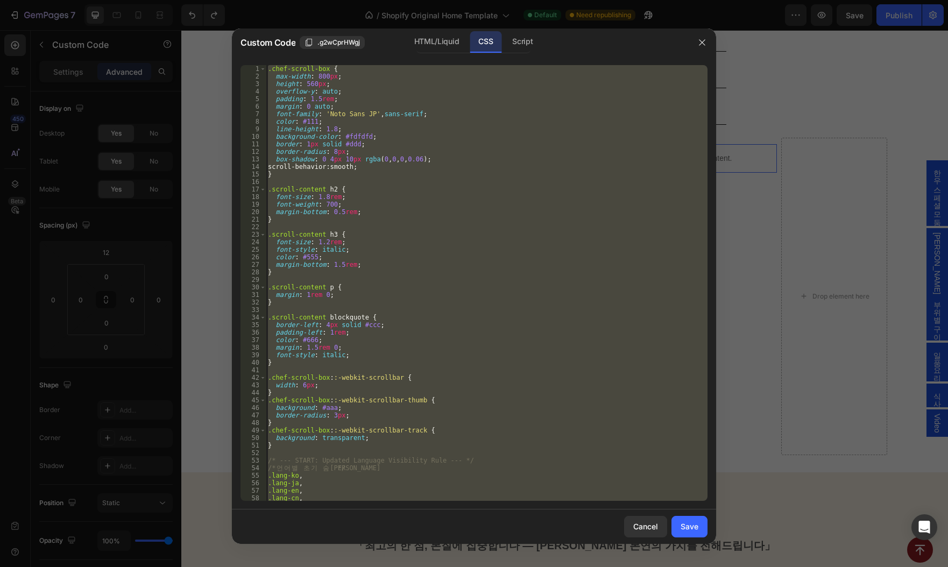
type textarea "} /* --- END: Added Chinese Title Style --- */"
click at [410, 226] on div ".chef-scroll-box { max-width : 800 px ; height : 560 px ; overflow-y : auto ; p…" at bounding box center [487, 283] width 442 height 436
type textarea "} /* --- END: Added Chinese Title Style --- */"
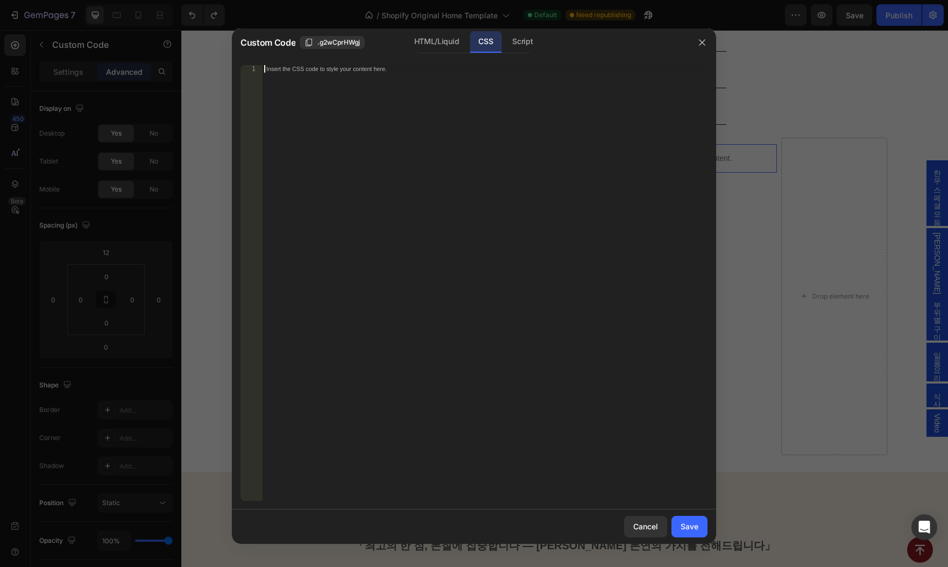
paste textarea "/* --- END: Added Chinese Title Style --- */"
type textarea "/* --- END: Added Chinese Title Style --- */"
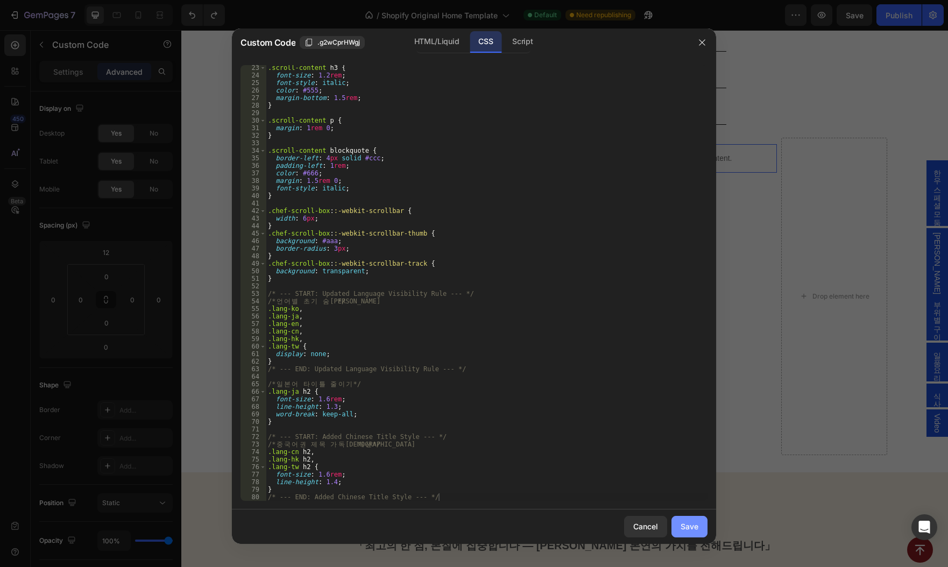
click at [688, 527] on div "Save" at bounding box center [690, 526] width 18 height 11
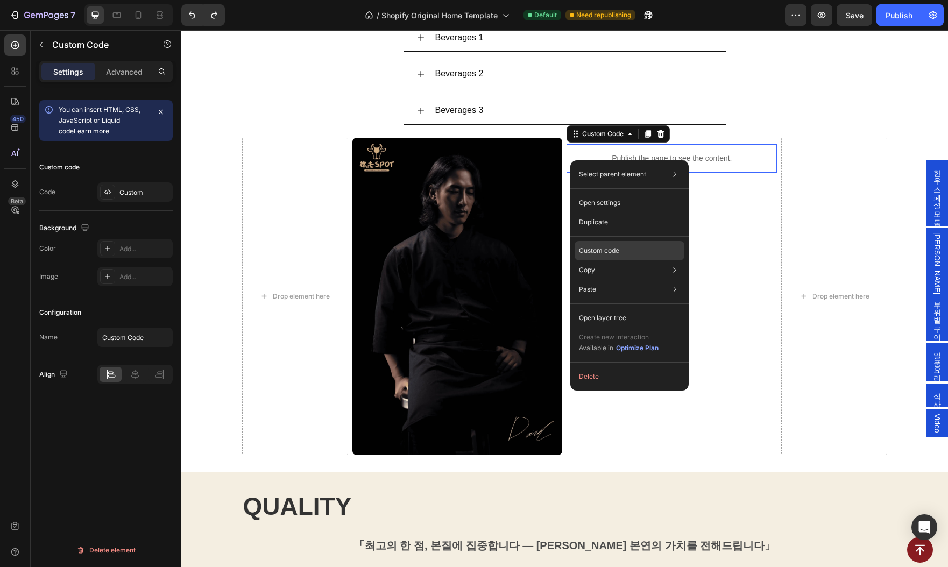
click at [617, 251] on p "Custom code" at bounding box center [599, 251] width 40 height 10
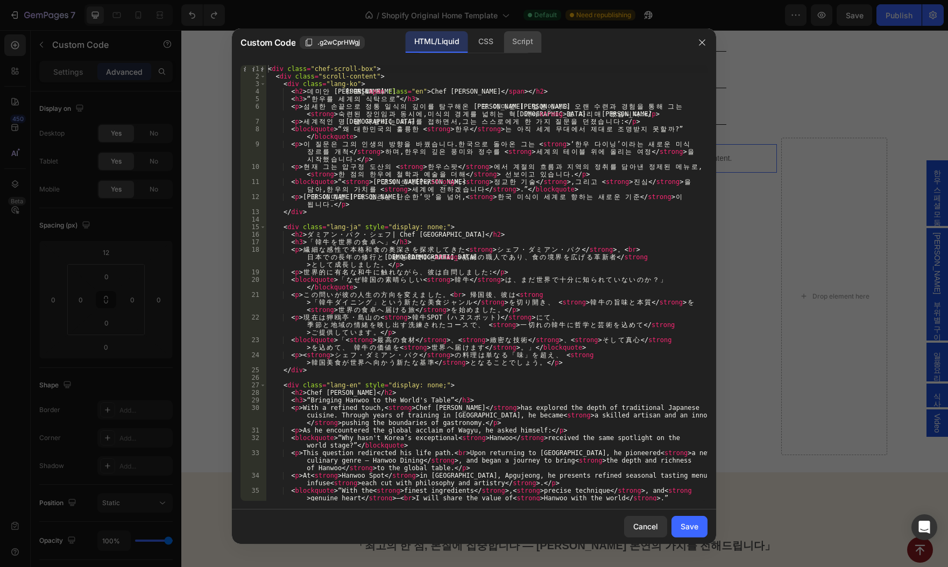
click at [526, 44] on div "Script" at bounding box center [523, 42] width 38 height 22
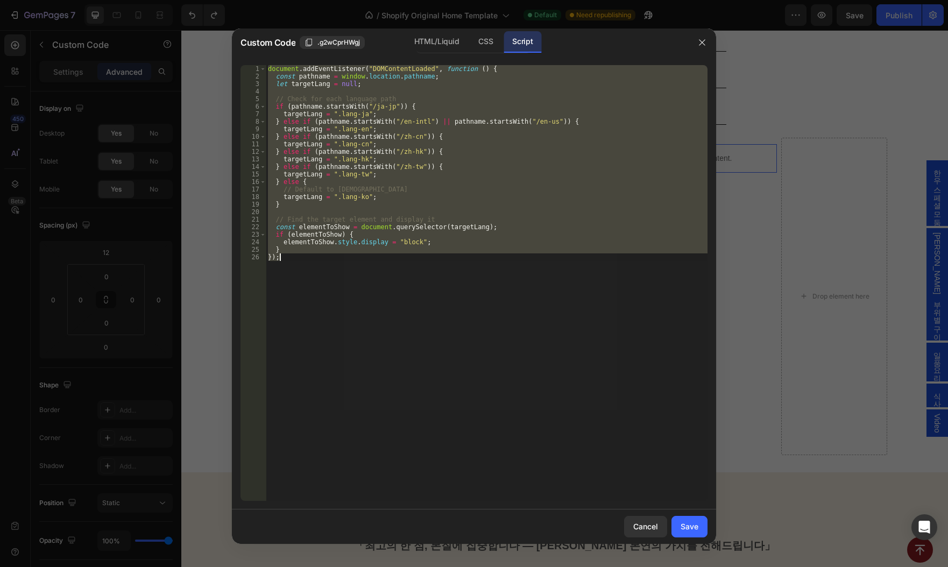
click at [498, 183] on div "document . addEventListener ( "DOMContentLoaded" , function ( ) { const pathnam…" at bounding box center [487, 283] width 442 height 436
paste textarea
type textarea "});"
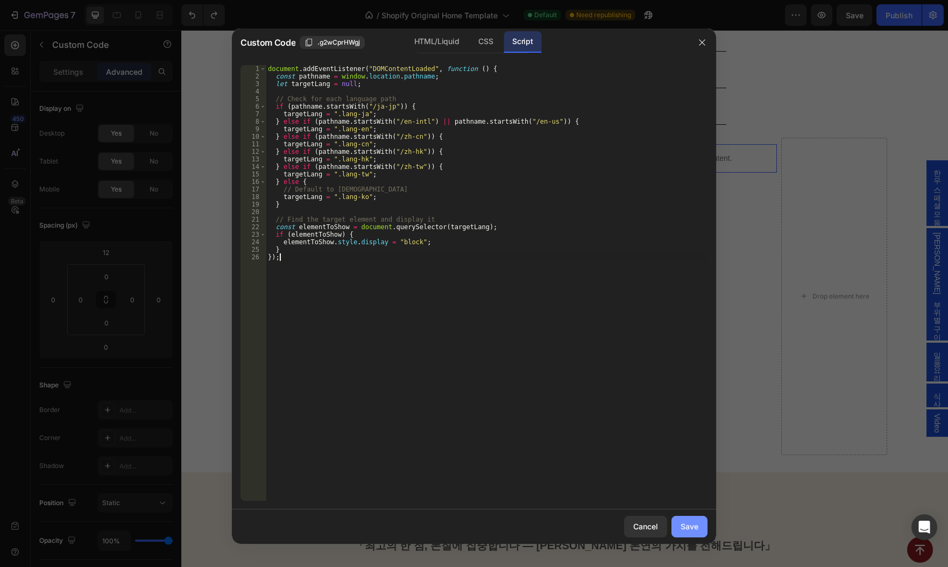
click at [697, 521] on div "Save" at bounding box center [690, 526] width 18 height 11
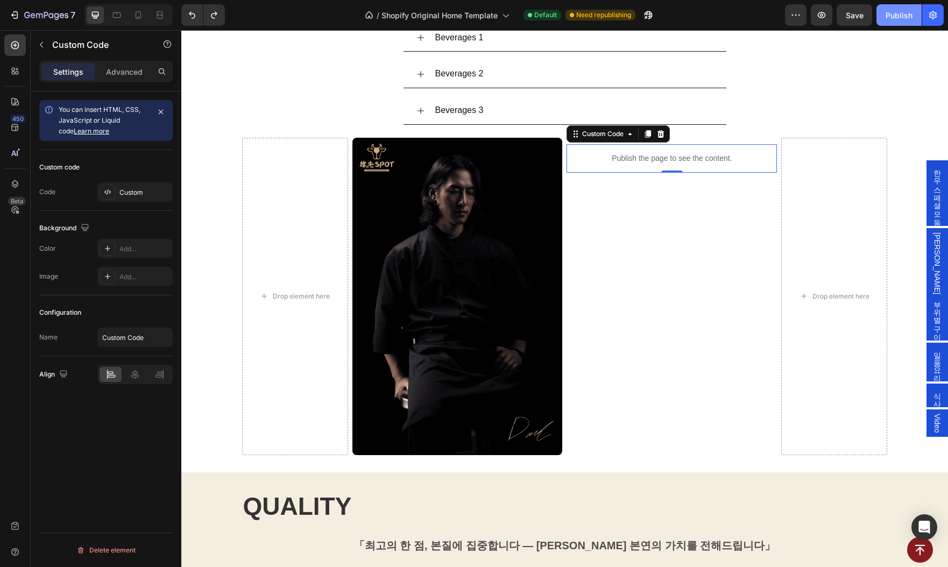
click at [898, 15] on div "Publish" at bounding box center [899, 15] width 27 height 11
